Goal: Transaction & Acquisition: Purchase product/service

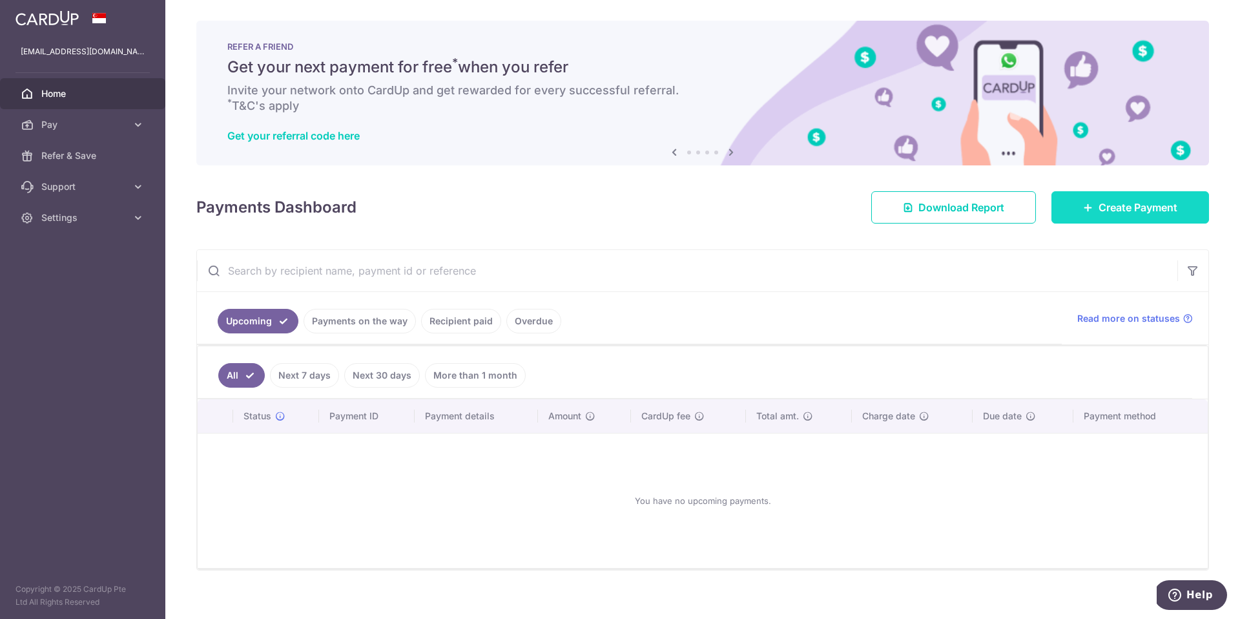
click at [1092, 203] on icon at bounding box center [1088, 207] width 10 height 10
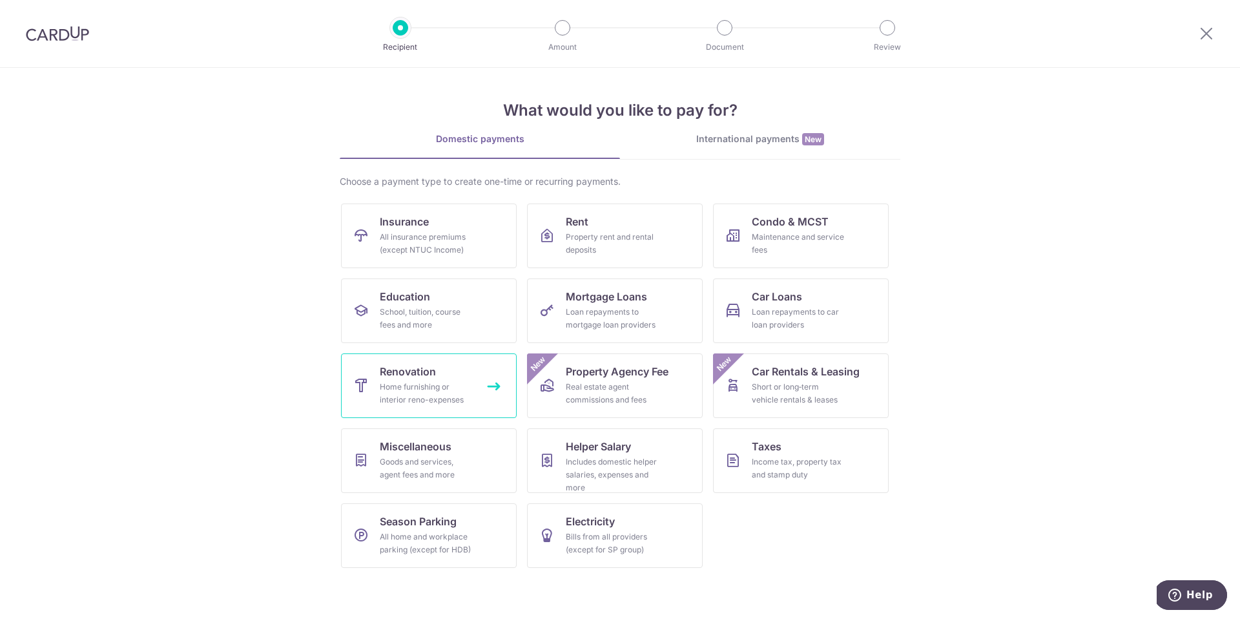
click at [432, 388] on div "Home furnishing or interior reno-expenses" at bounding box center [426, 393] width 93 height 26
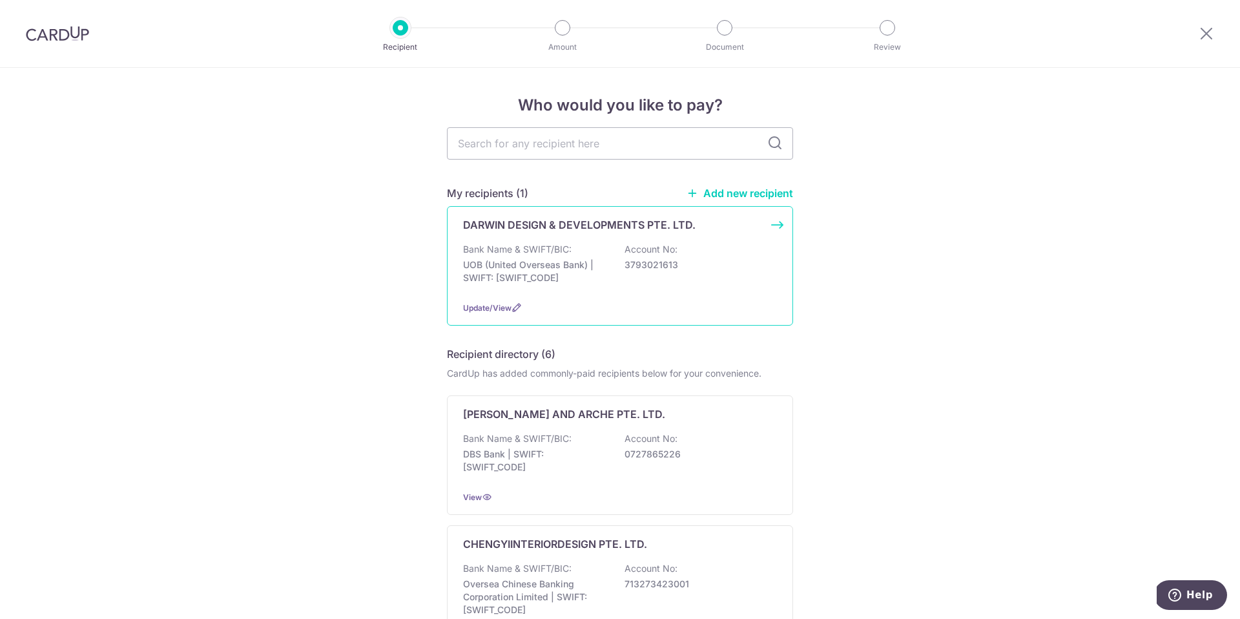
click at [548, 240] on div "DARWIN DESIGN & DEVELOPMENTS PTE. LTD. Bank Name & SWIFT/BIC: UOB (United Overs…" at bounding box center [620, 265] width 346 height 119
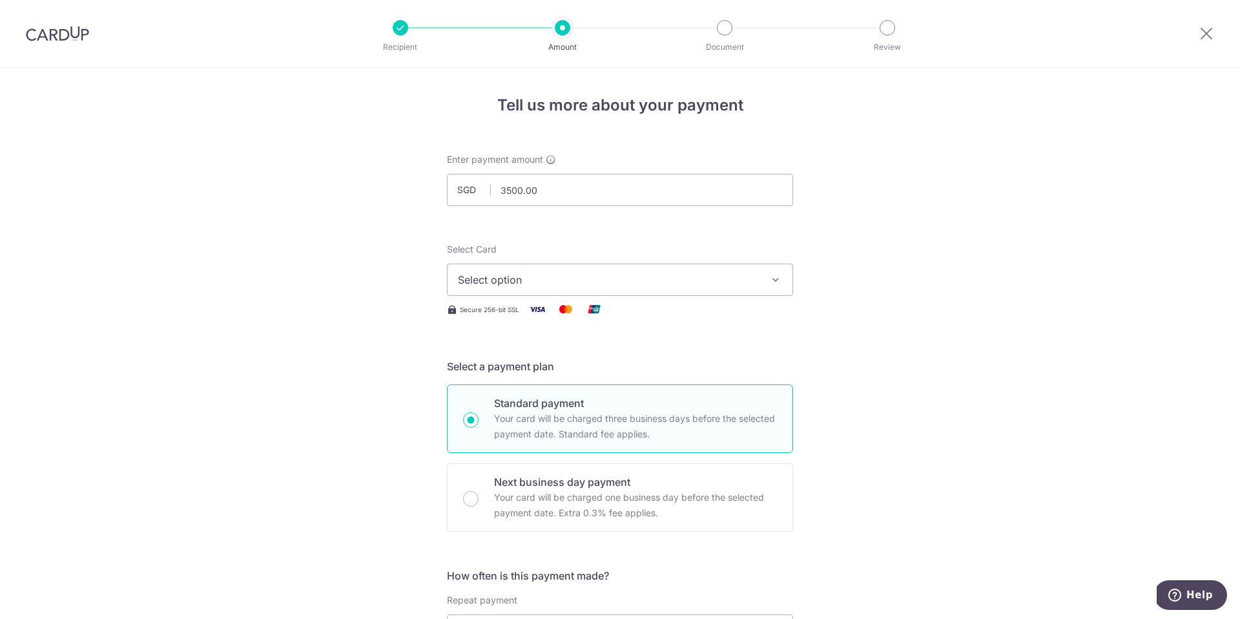
click at [505, 293] on button "Select option" at bounding box center [620, 279] width 346 height 32
type input "3,500.00"
click at [503, 360] on link "**** 0006" at bounding box center [619, 371] width 345 height 31
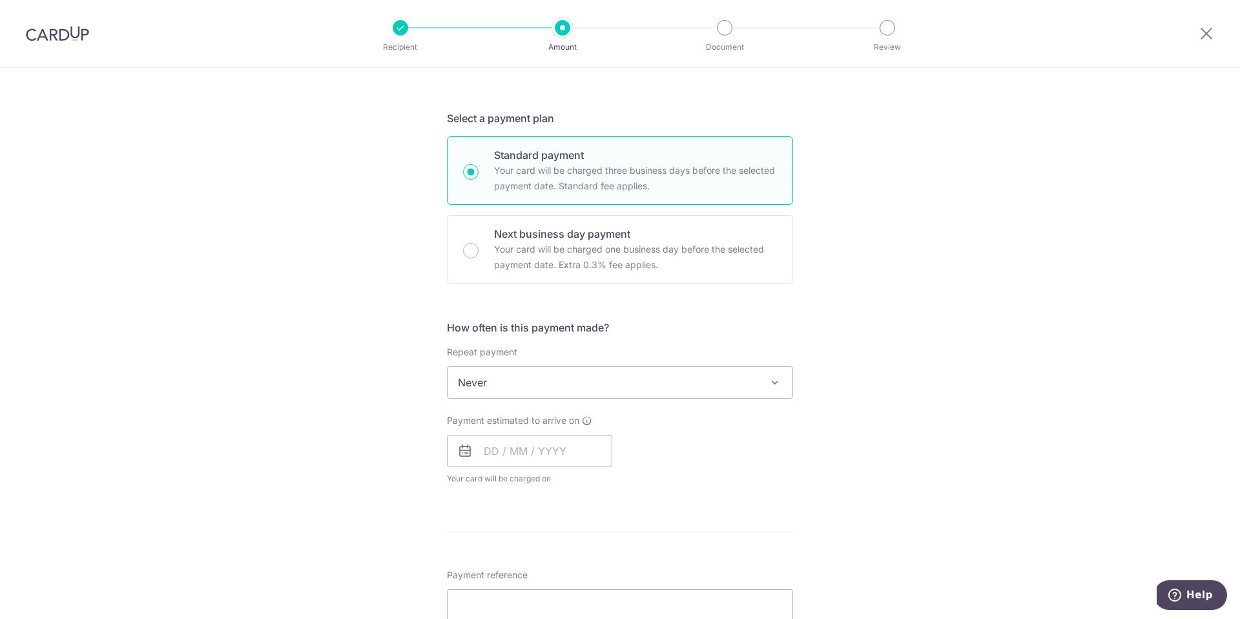
scroll to position [254, 0]
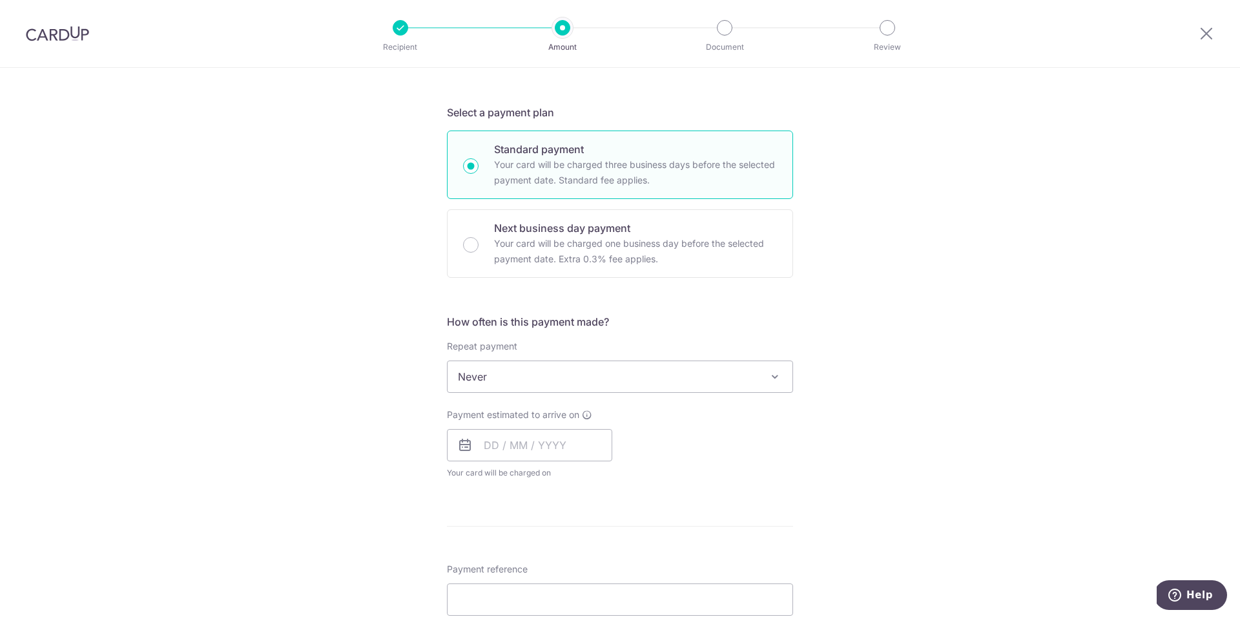
click at [503, 376] on span "Never" at bounding box center [619, 376] width 345 height 31
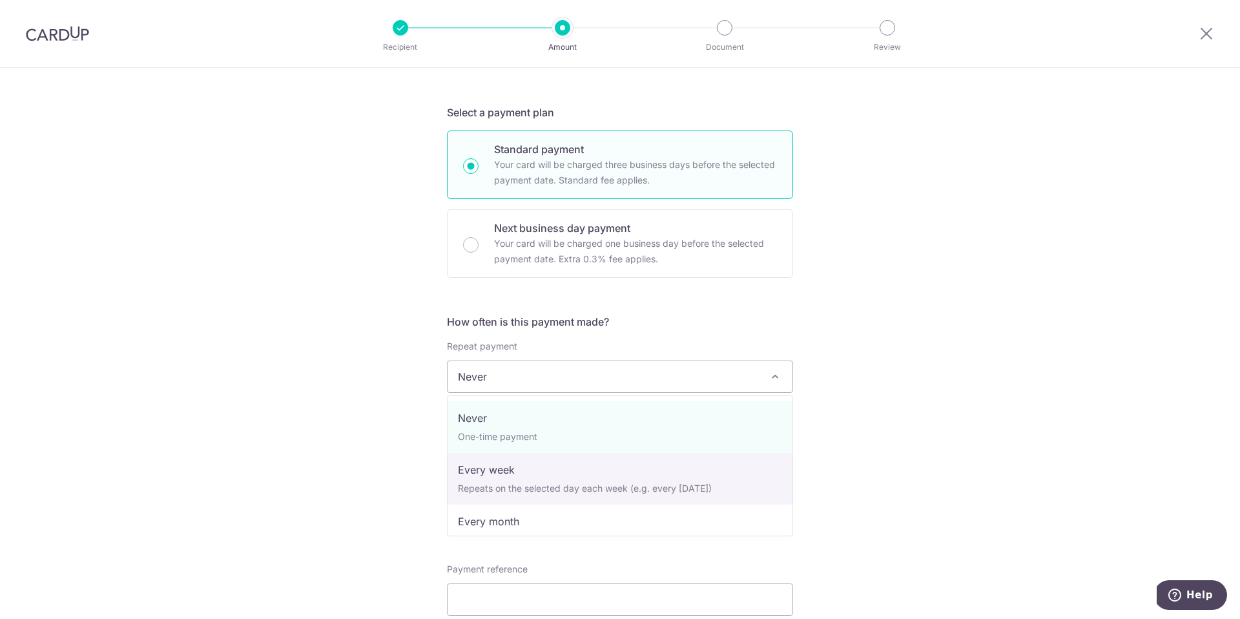
select select "2"
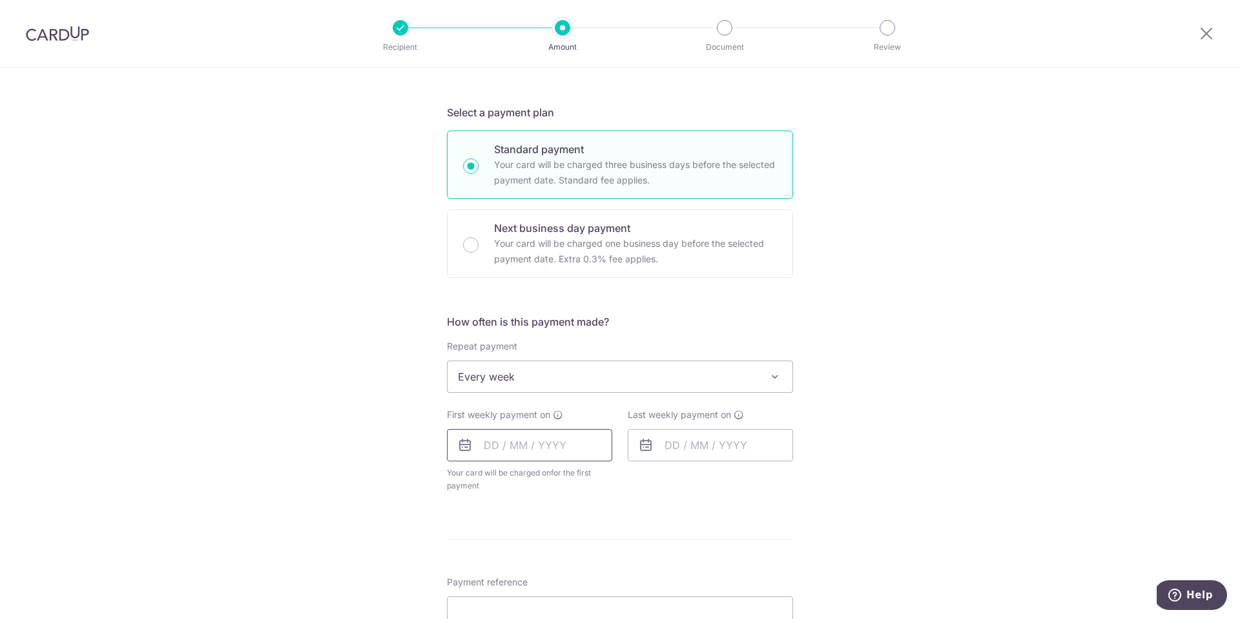
click at [509, 439] on input "text" at bounding box center [529, 445] width 165 height 32
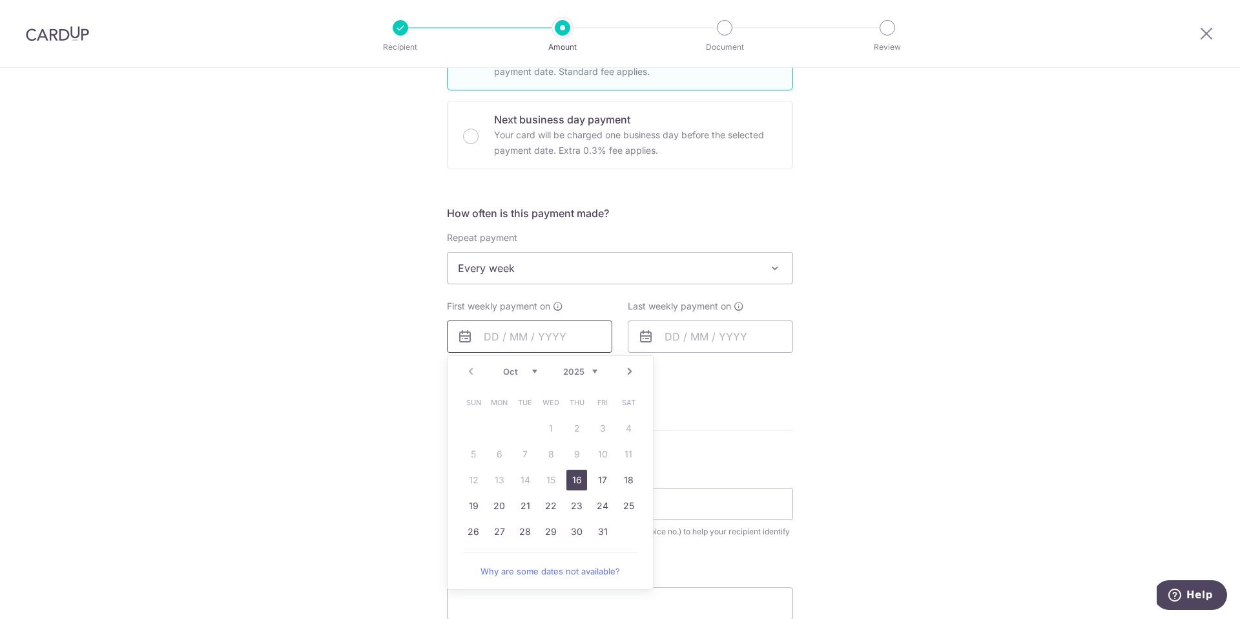
scroll to position [373, 0]
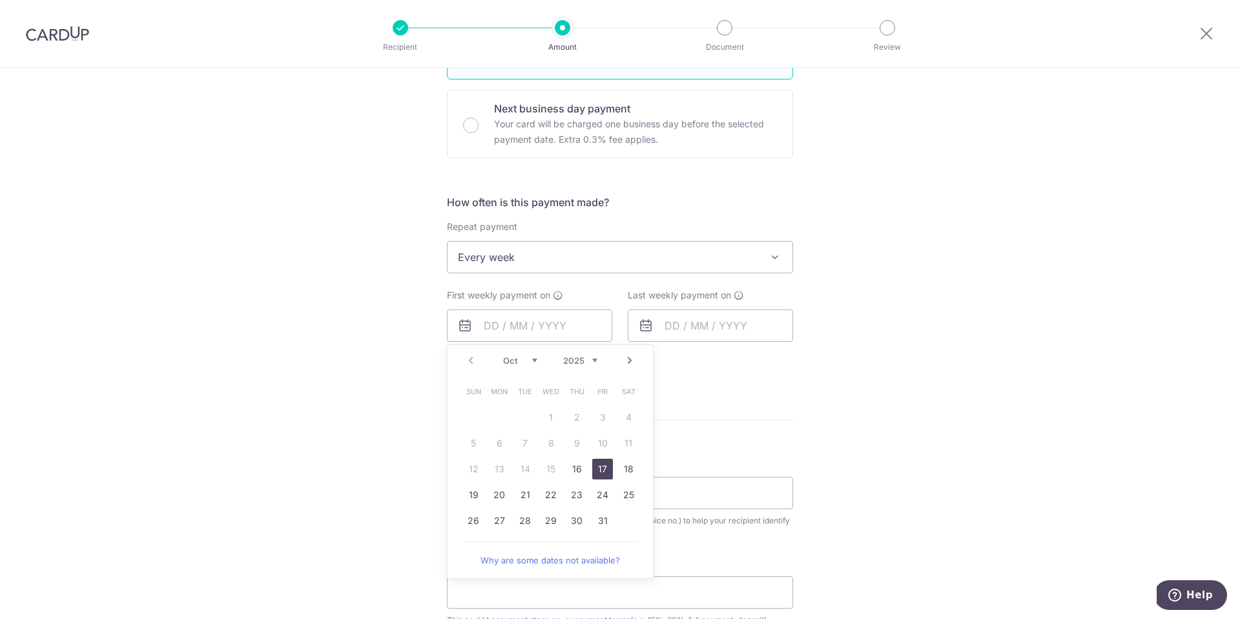
click at [606, 468] on link "17" at bounding box center [602, 468] width 21 height 21
type input "[DATE]"
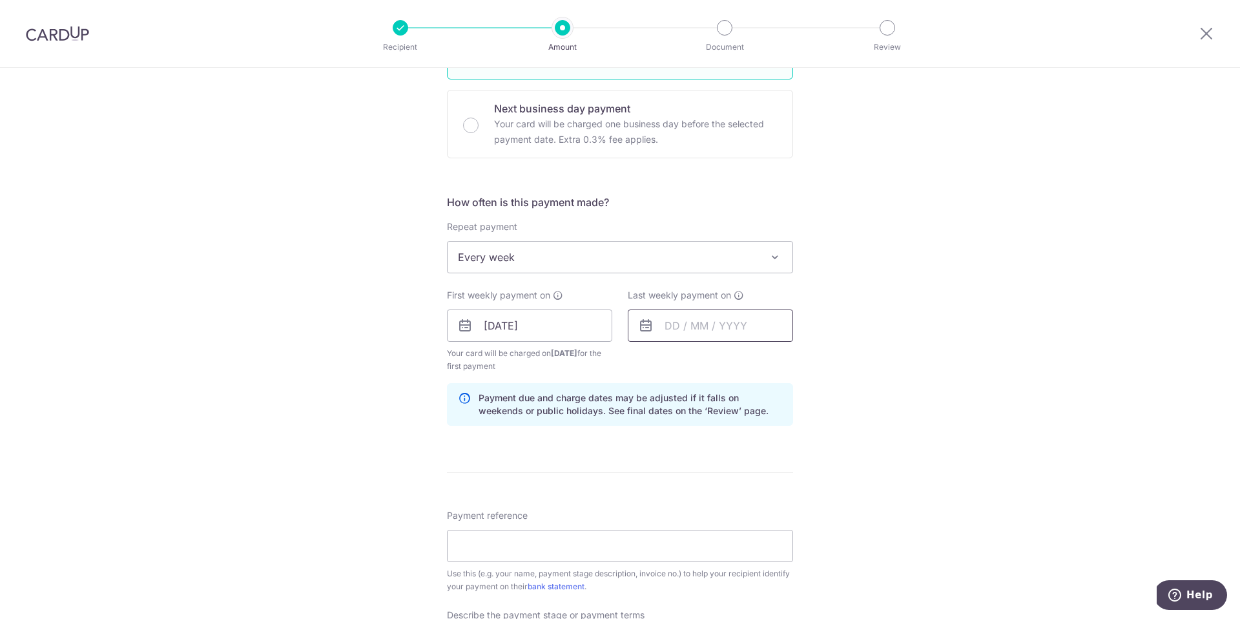
click at [686, 330] on input "text" at bounding box center [710, 325] width 165 height 32
click at [780, 493] on link "24" at bounding box center [783, 494] width 21 height 21
type input "[DATE]"
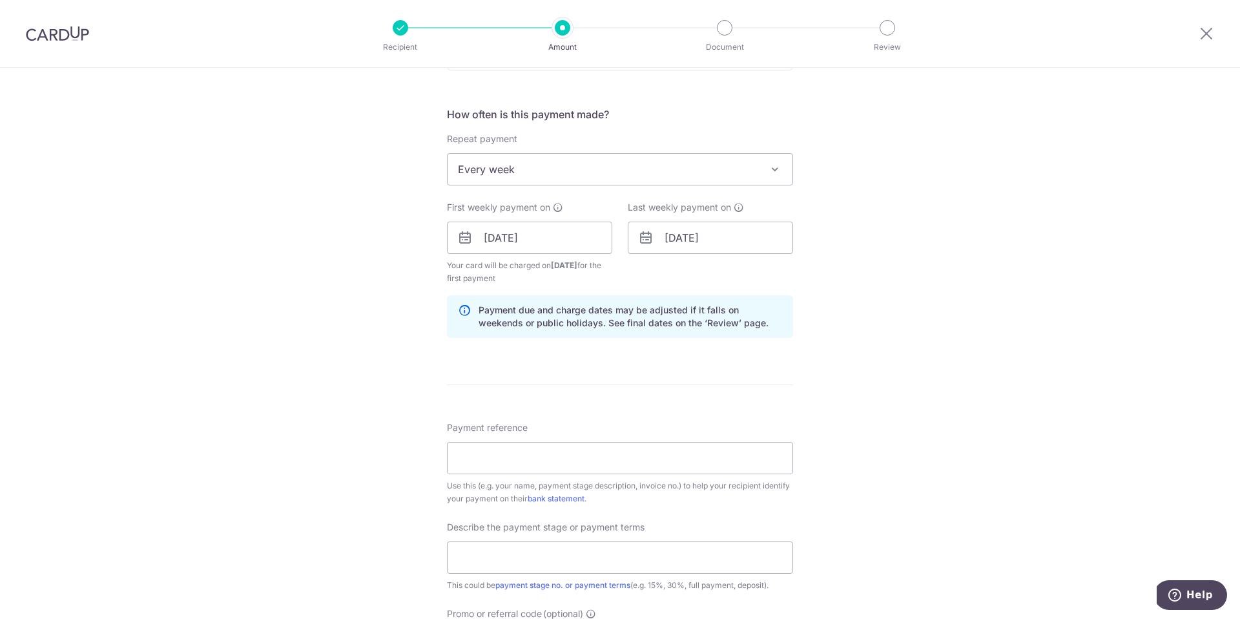
scroll to position [487, 0]
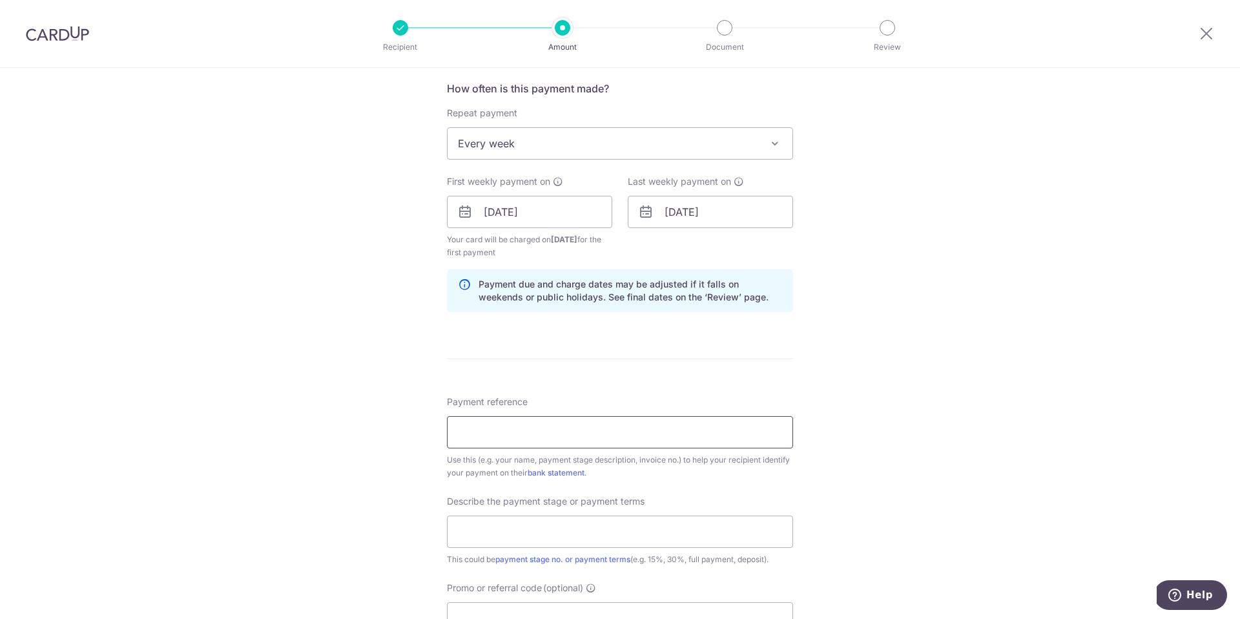
click at [632, 426] on input "Payment reference" at bounding box center [620, 432] width 346 height 32
type input "25-Q1268-01 WDL-AGZ (Te Rong)"
click at [591, 519] on input "text" at bounding box center [620, 531] width 346 height 32
type input "45% Contract sum"
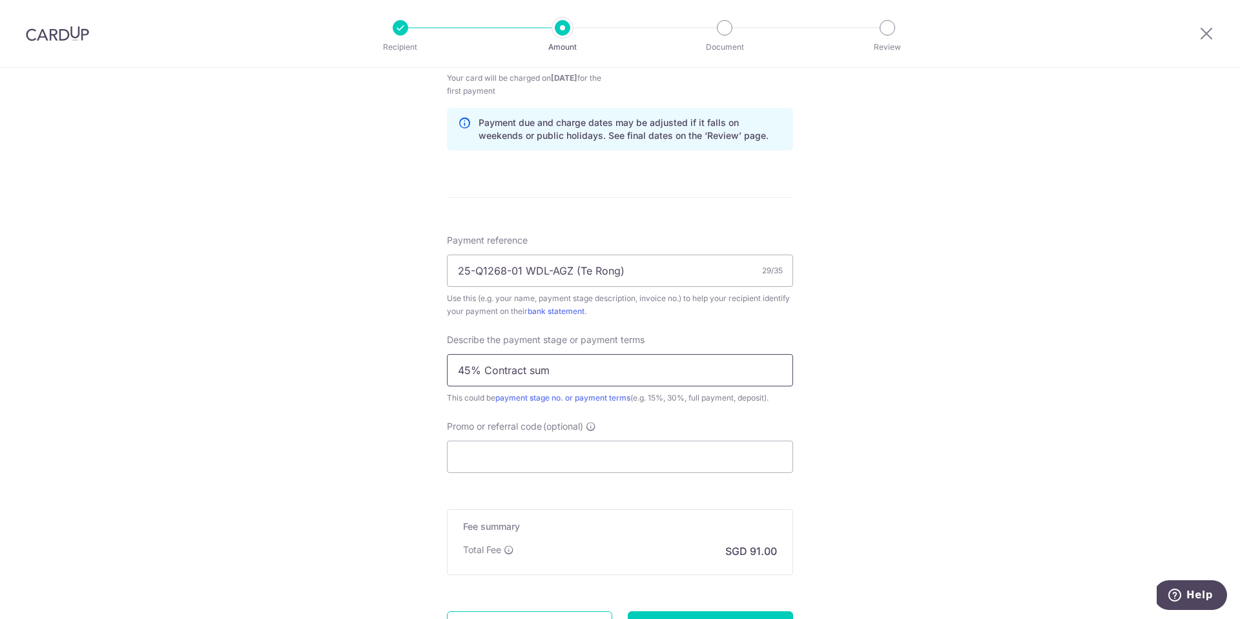
scroll to position [655, 0]
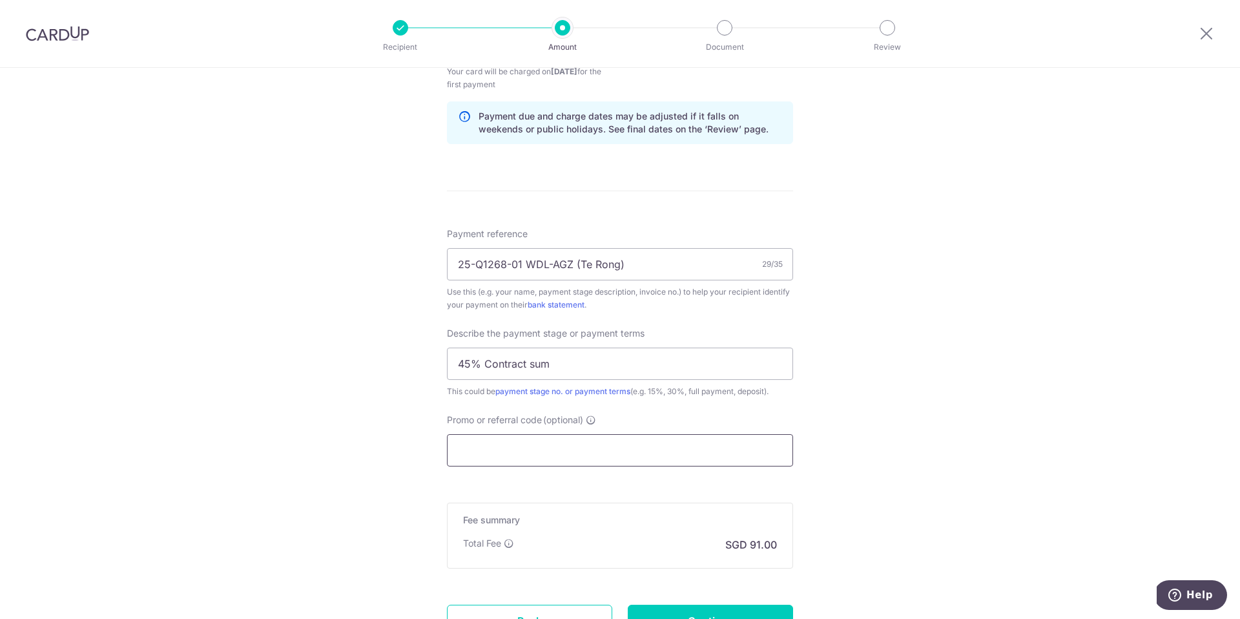
click at [581, 458] on input "Promo or referral code (optional)" at bounding box center [620, 450] width 346 height 32
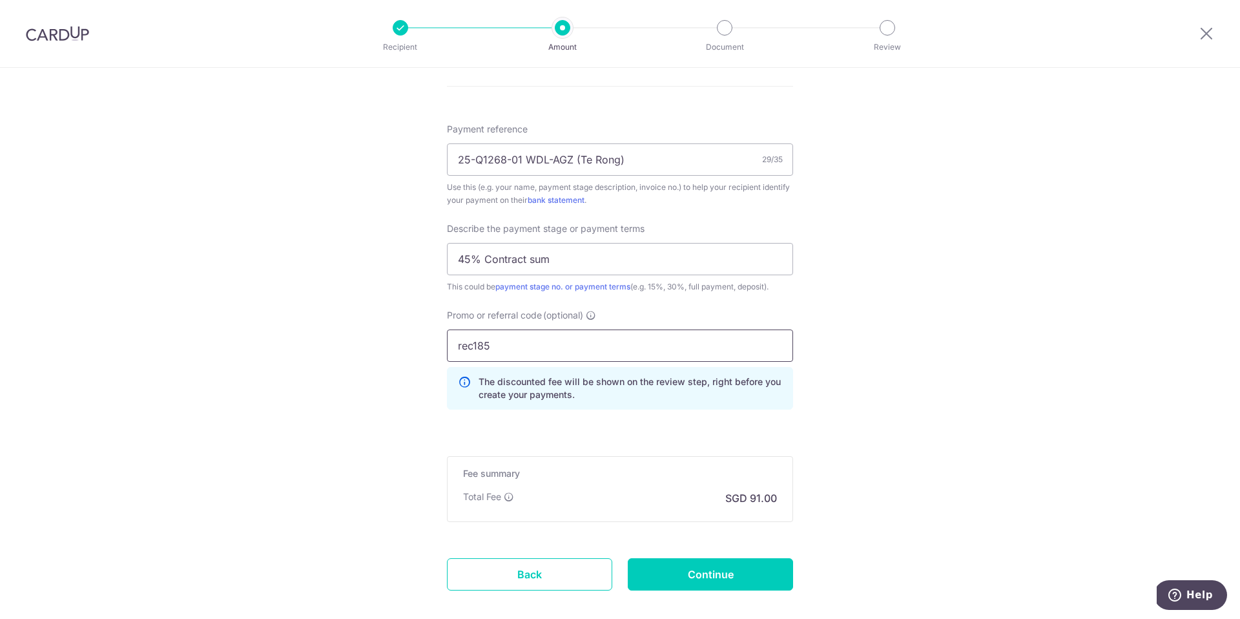
scroll to position [784, 0]
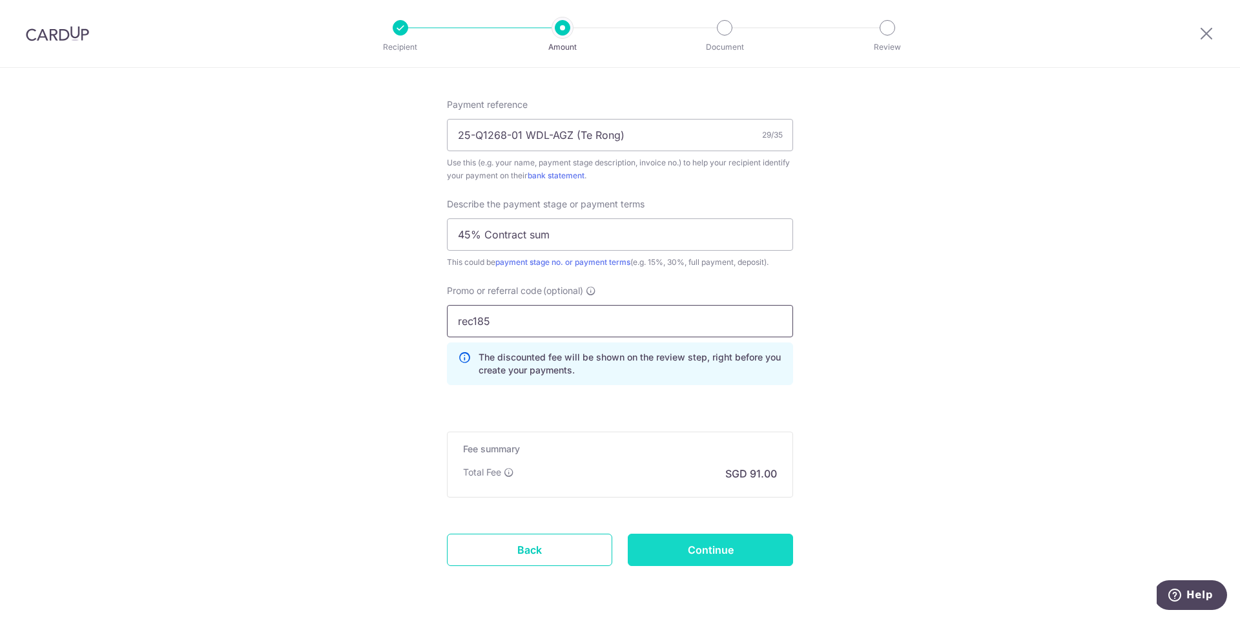
type input "rec185"
click at [672, 546] on input "Continue" at bounding box center [710, 549] width 165 height 32
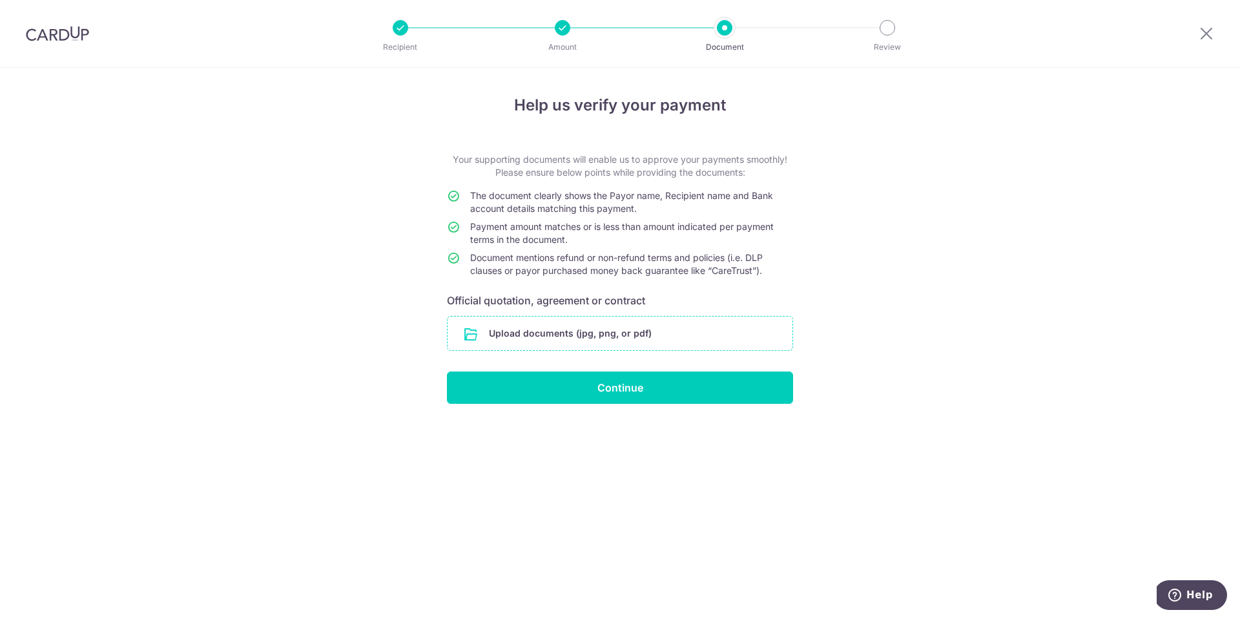
click at [666, 327] on input "file" at bounding box center [619, 333] width 345 height 34
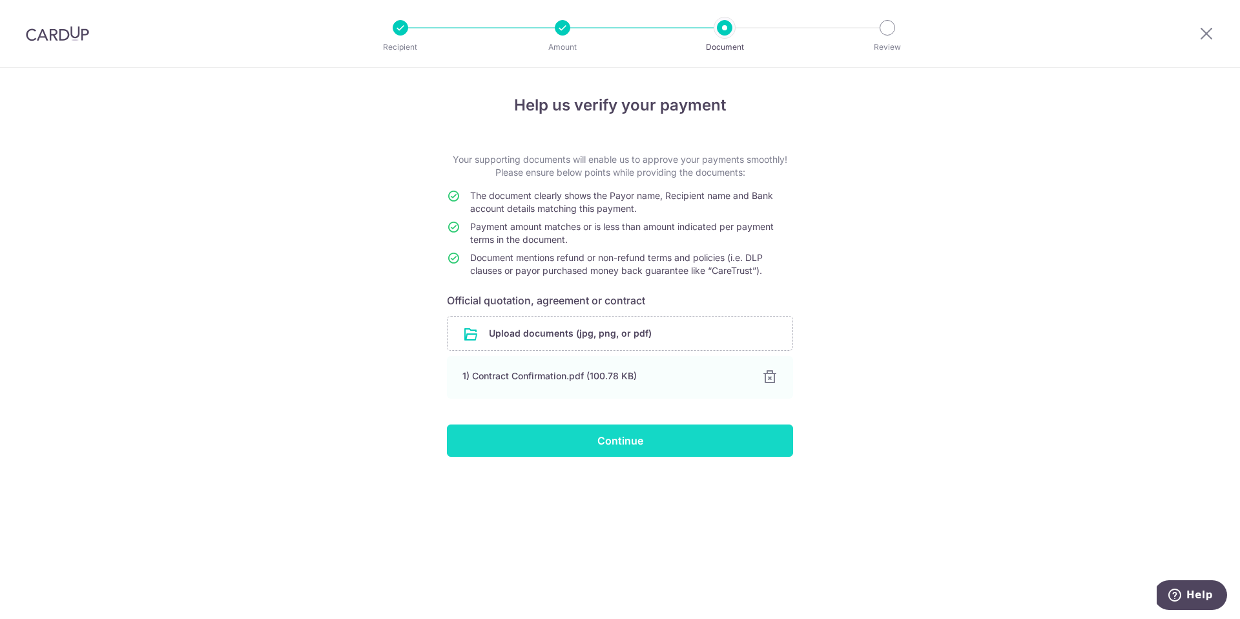
click at [568, 431] on input "Continue" at bounding box center [620, 440] width 346 height 32
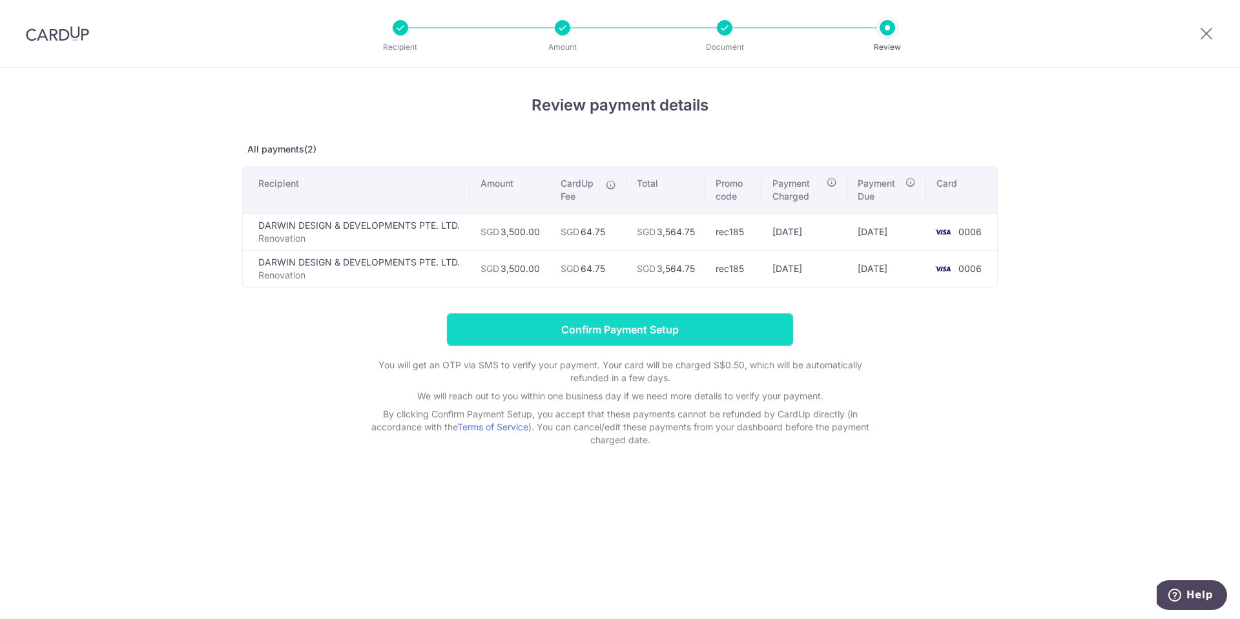
click at [624, 332] on input "Confirm Payment Setup" at bounding box center [620, 329] width 346 height 32
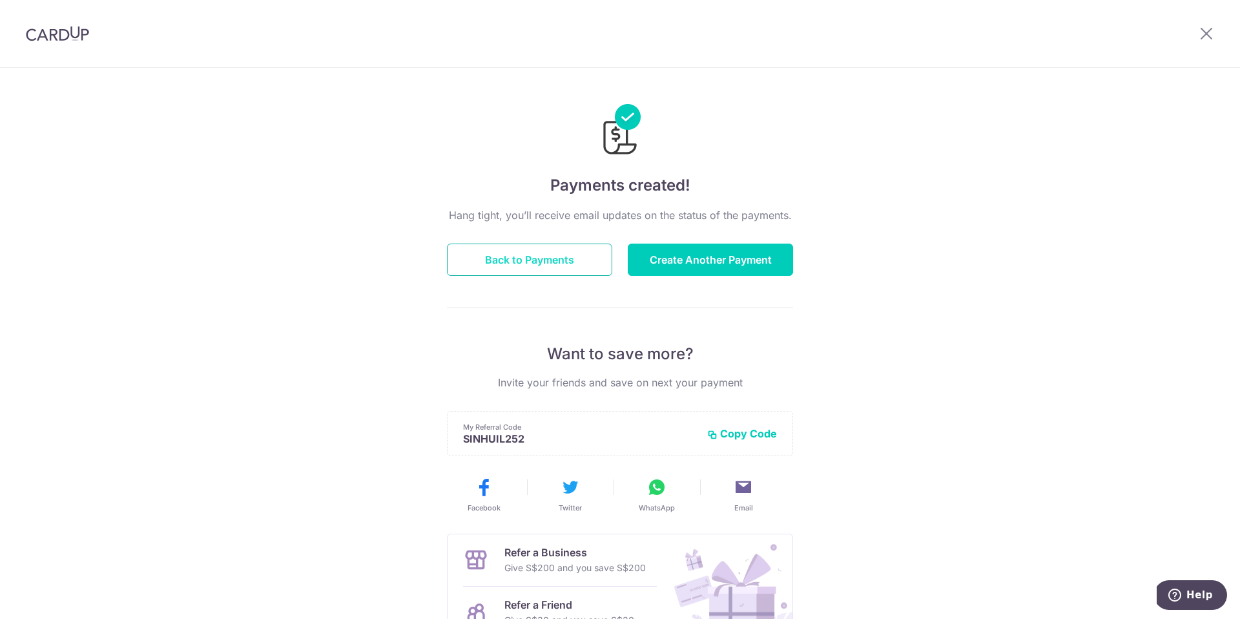
click at [539, 251] on button "Back to Payments" at bounding box center [529, 259] width 165 height 32
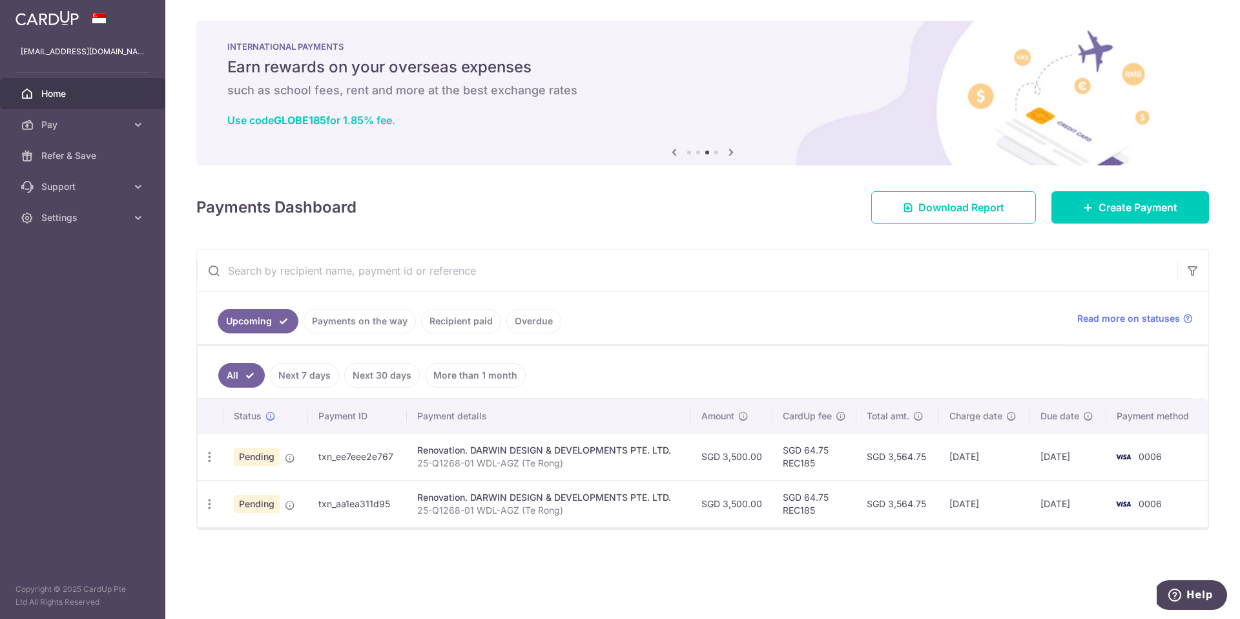
click at [384, 321] on link "Payments on the way" at bounding box center [359, 321] width 112 height 25
click at [441, 320] on link "Recipient paid" at bounding box center [461, 321] width 80 height 25
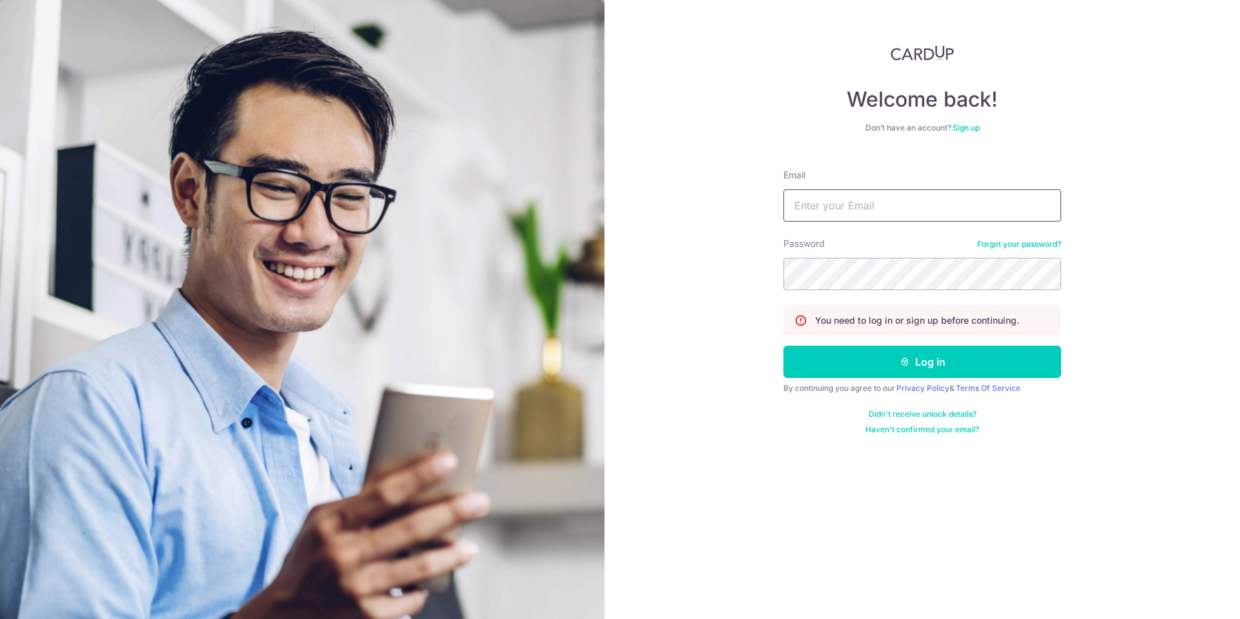
click at [857, 204] on input "Email" at bounding box center [922, 205] width 278 height 32
type input "mandylsh1123@gmail.com"
click at [859, 352] on button "Log in" at bounding box center [922, 361] width 278 height 32
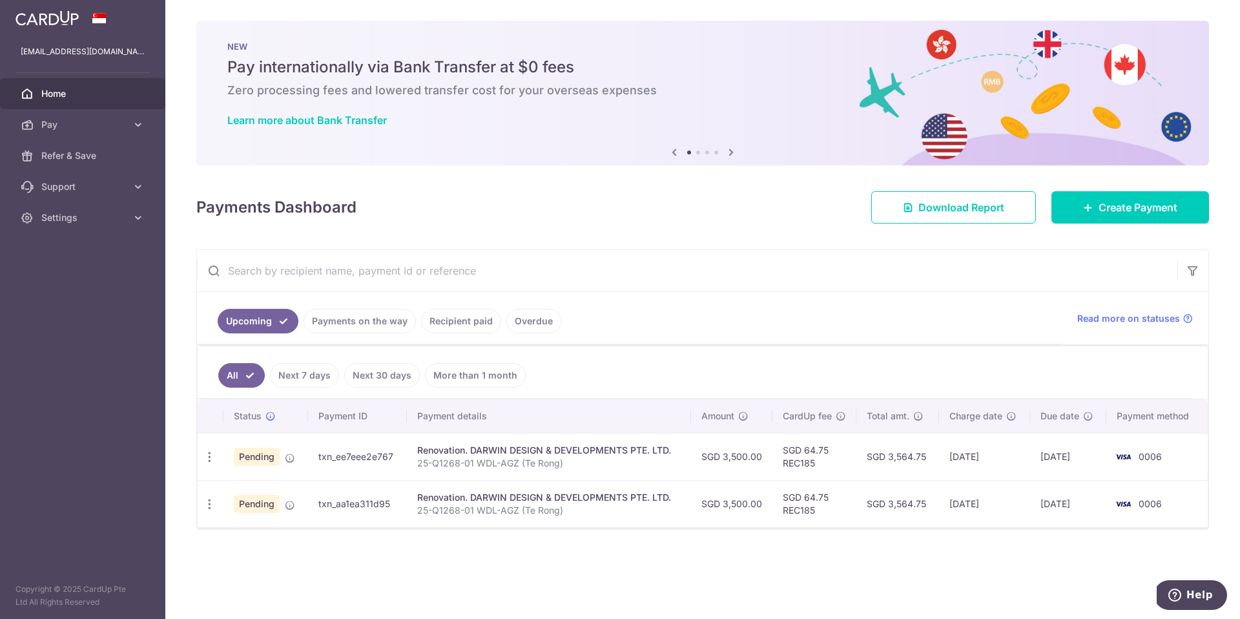
click at [384, 329] on link "Payments on the way" at bounding box center [359, 321] width 112 height 25
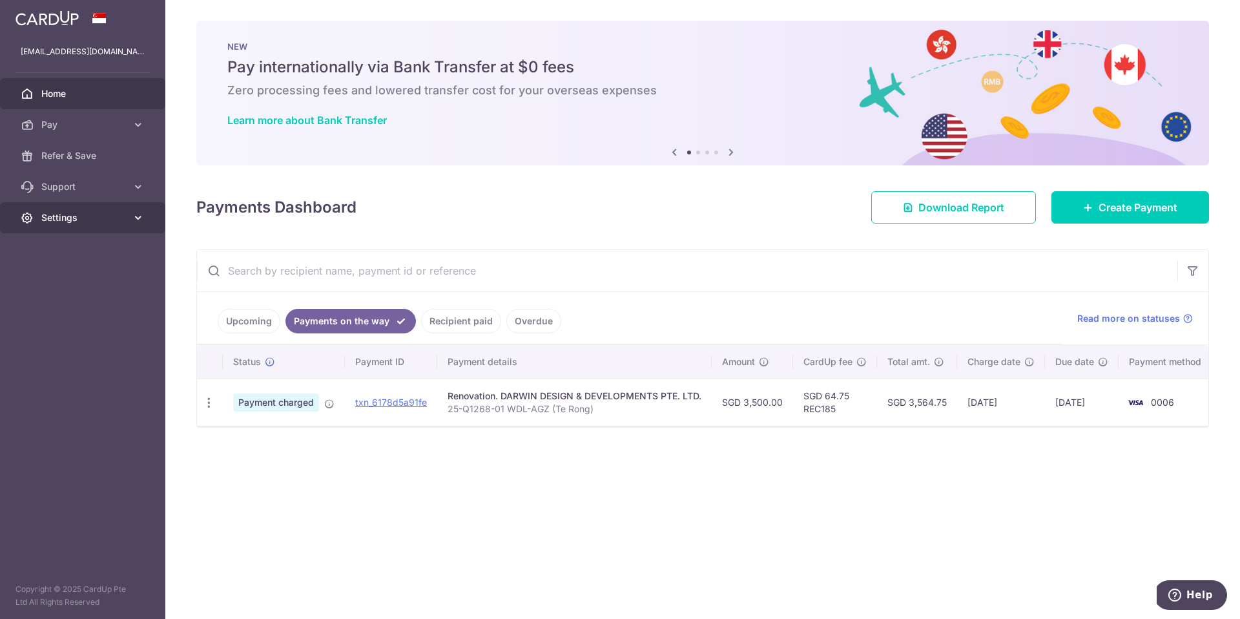
click at [90, 211] on span "Settings" at bounding box center [83, 217] width 85 height 13
click at [74, 291] on link "Logout" at bounding box center [82, 279] width 165 height 31
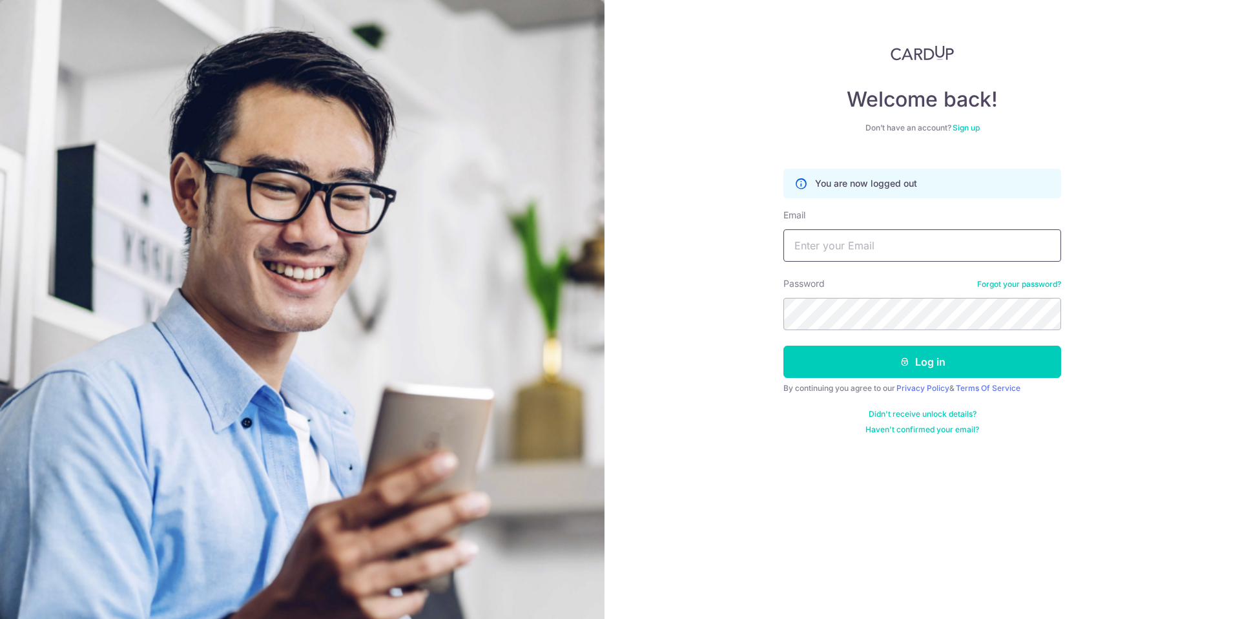
click at [879, 260] on input "Email" at bounding box center [922, 245] width 278 height 32
type input "[EMAIL_ADDRESS][DOMAIN_NAME]"
click at [944, 364] on button "Log in" at bounding box center [922, 361] width 278 height 32
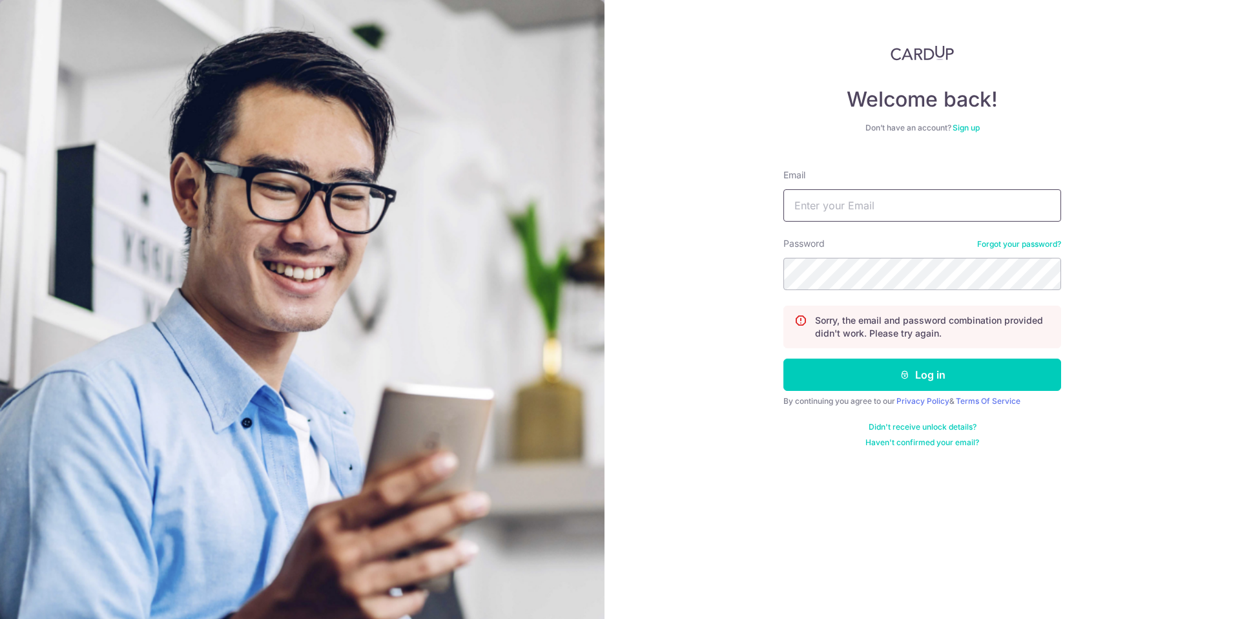
click at [907, 211] on input "Email" at bounding box center [922, 205] width 278 height 32
type input "[EMAIL_ADDRESS][DOMAIN_NAME]"
click at [783, 358] on button "Log in" at bounding box center [922, 374] width 278 height 32
